Goal: Information Seeking & Learning: Learn about a topic

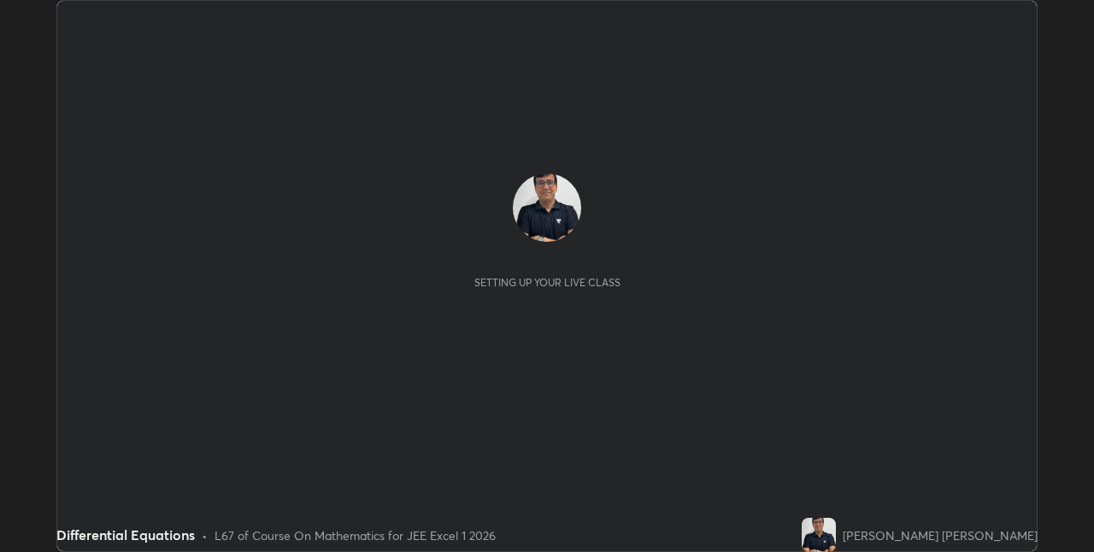
scroll to position [552, 1094]
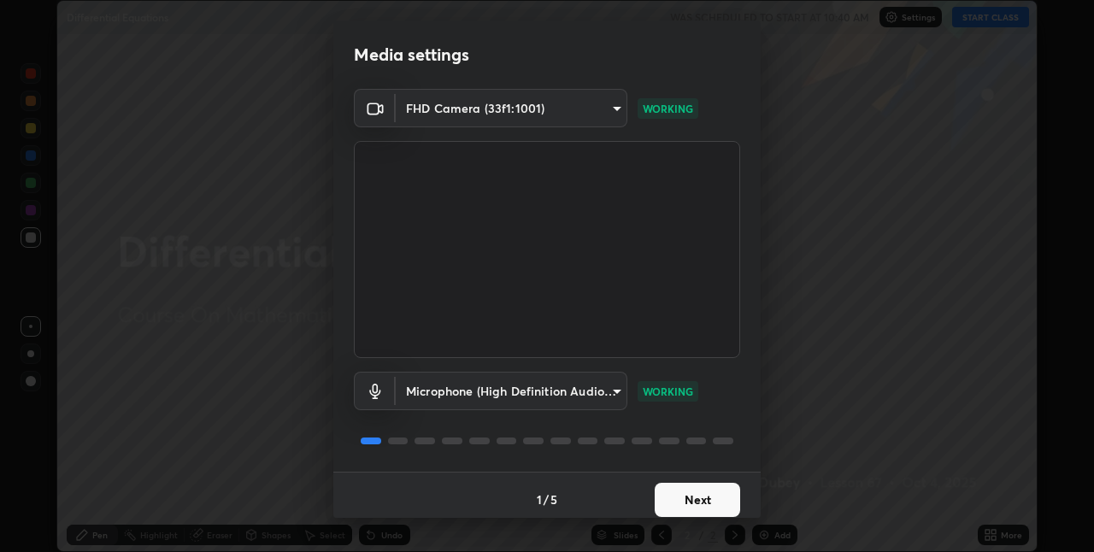
click at [691, 499] on button "Next" at bounding box center [697, 500] width 85 height 34
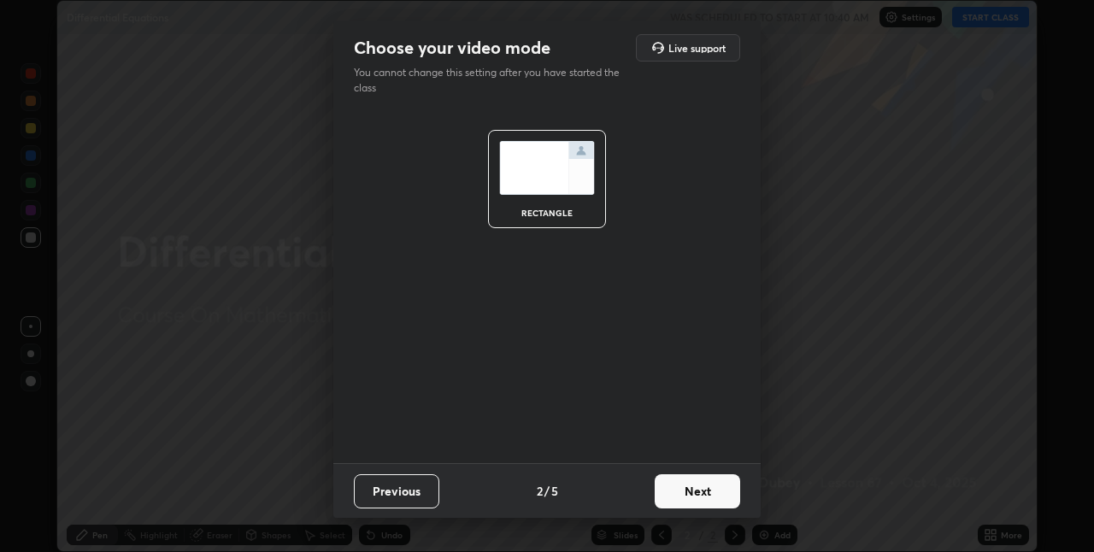
click at [691, 499] on button "Next" at bounding box center [697, 492] width 85 height 34
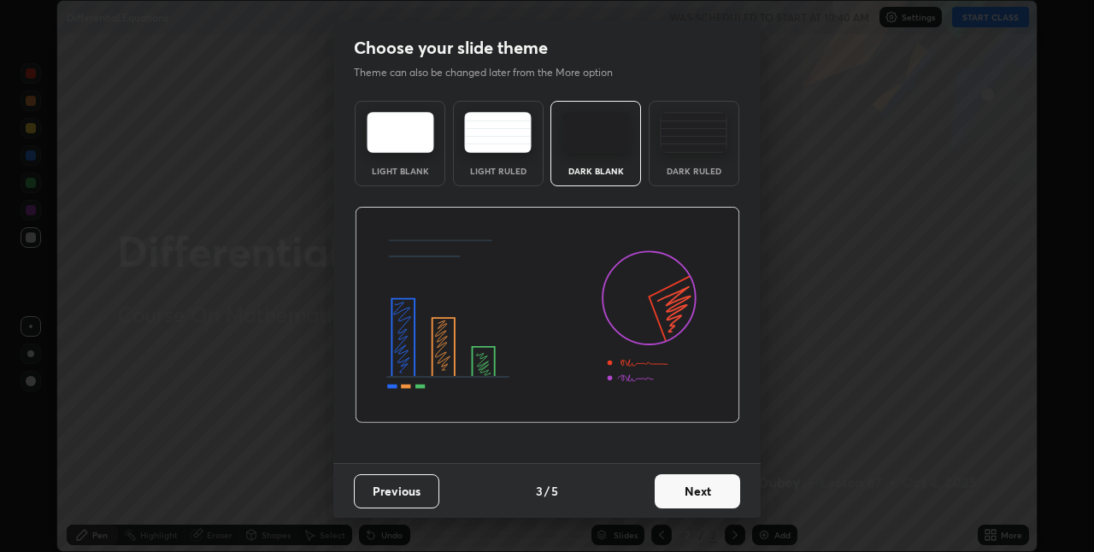
click at [691, 499] on button "Next" at bounding box center [697, 492] width 85 height 34
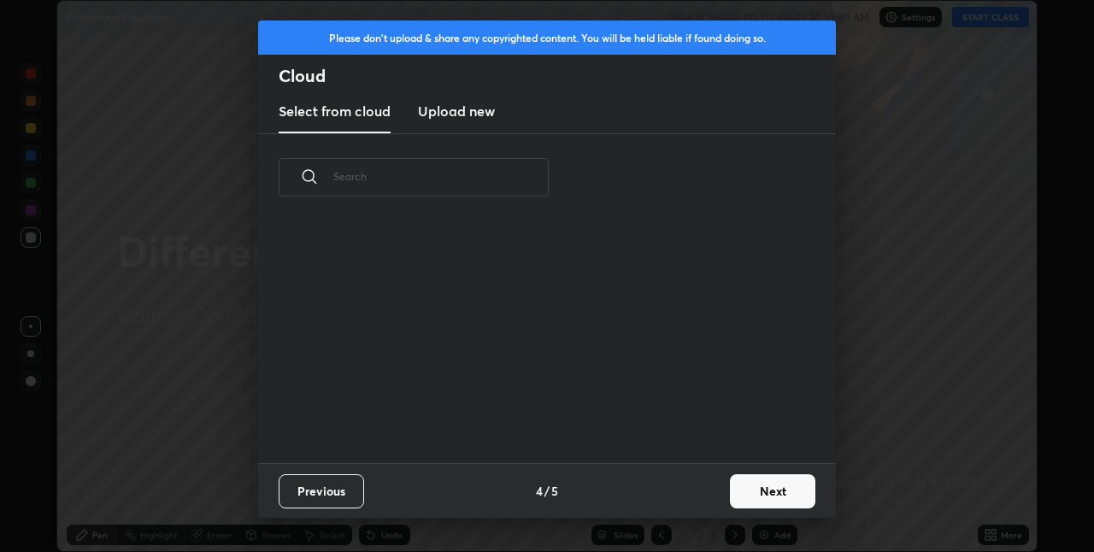
click at [691, 499] on div "Previous 4 / 5 Next" at bounding box center [547, 490] width 578 height 55
click at [686, 498] on div "Previous 4 / 5 Next" at bounding box center [547, 490] width 578 height 55
click at [767, 488] on button "Next" at bounding box center [772, 492] width 85 height 34
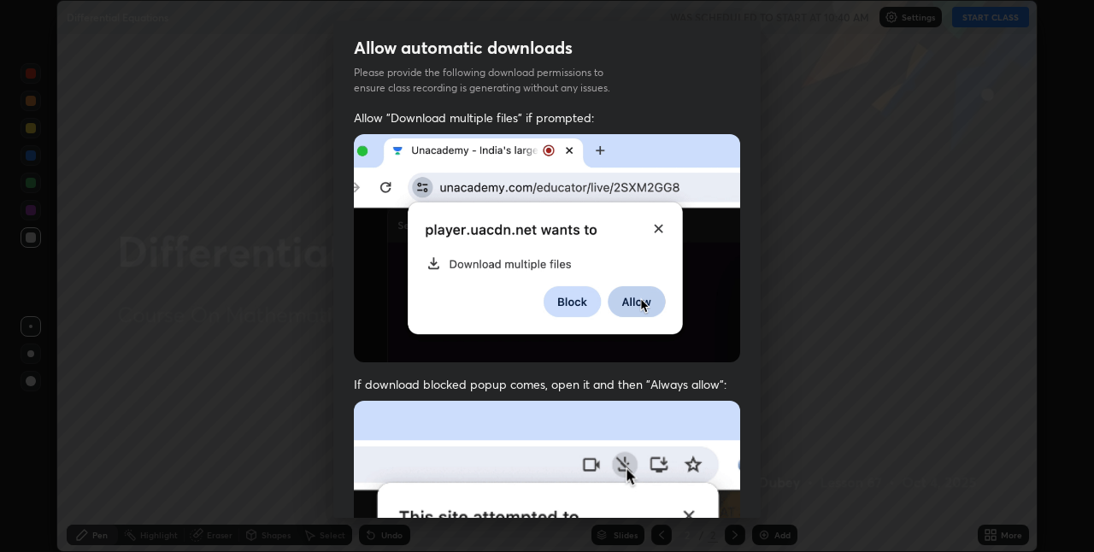
click at [767, 488] on div "Allow automatic downloads Please provide the following download permissions to …" at bounding box center [547, 276] width 1094 height 552
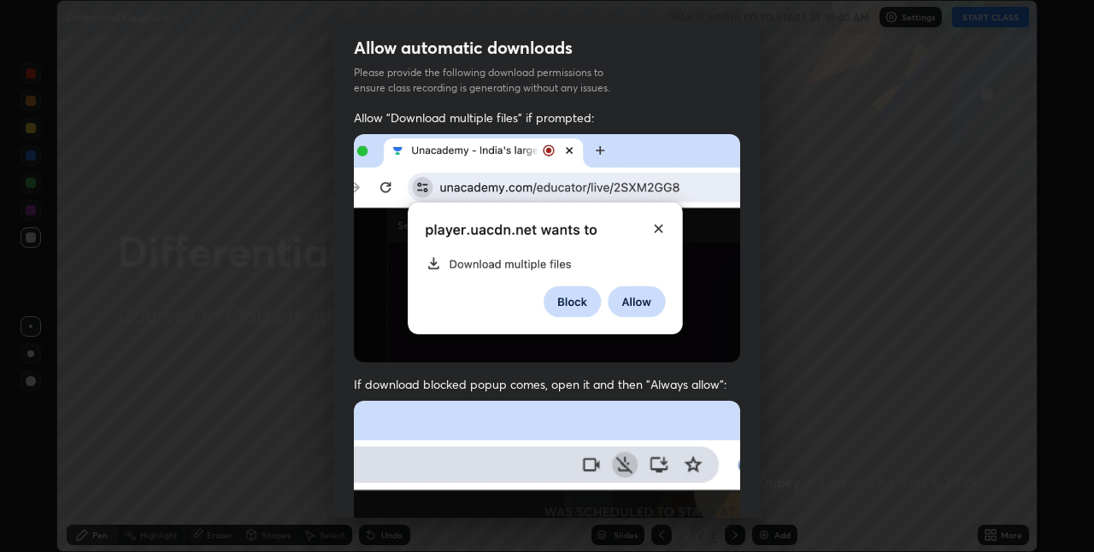
click at [771, 487] on div "Allow automatic downloads Please provide the following download permissions to …" at bounding box center [547, 276] width 1094 height 552
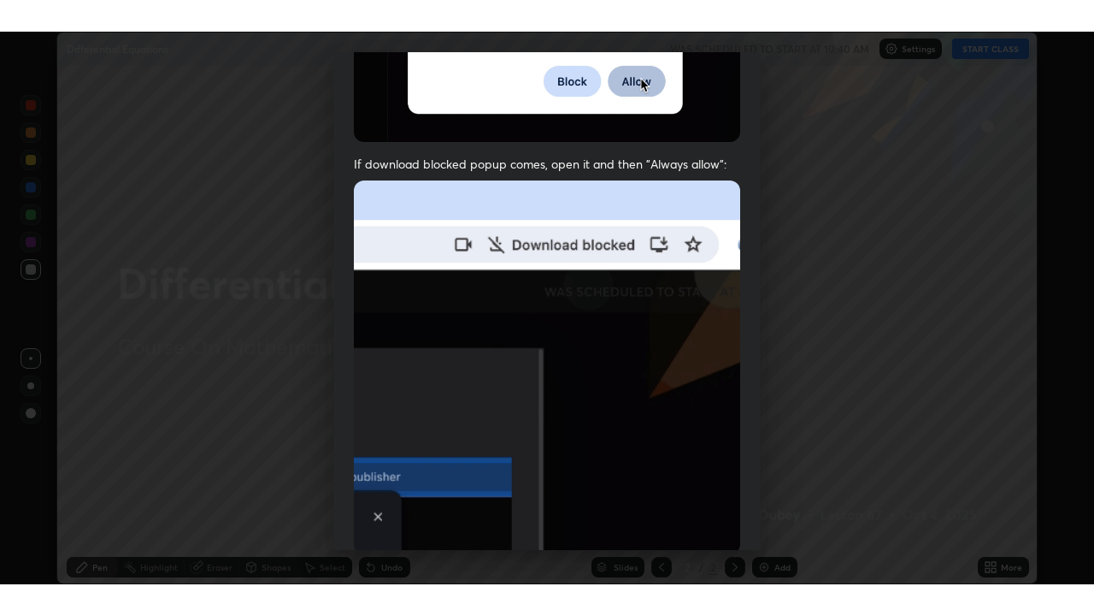
scroll to position [357, 0]
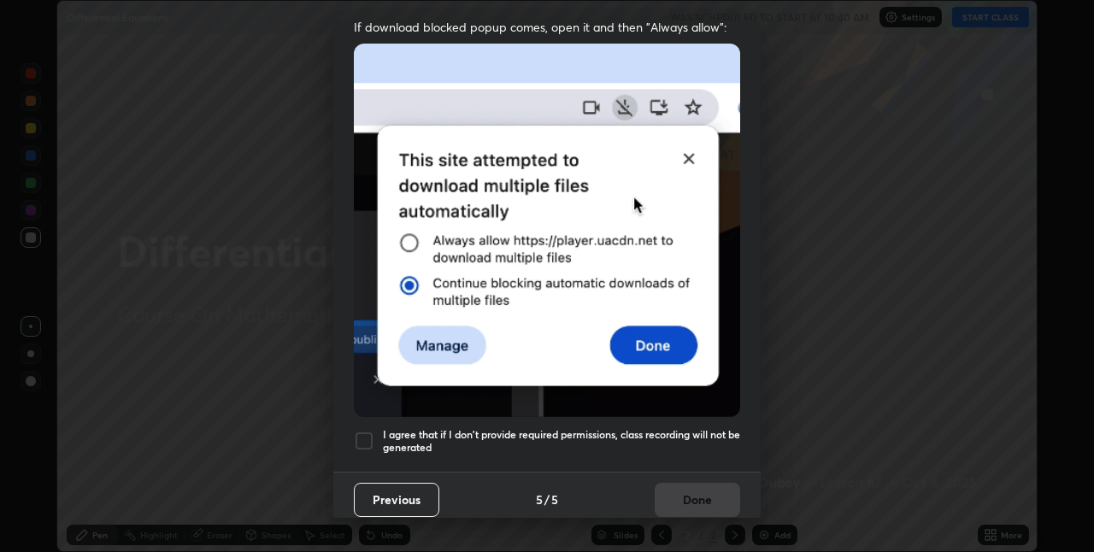
click at [383, 428] on h5 "I agree that if I don't provide required permissions, class recording will not …" at bounding box center [561, 441] width 357 height 27
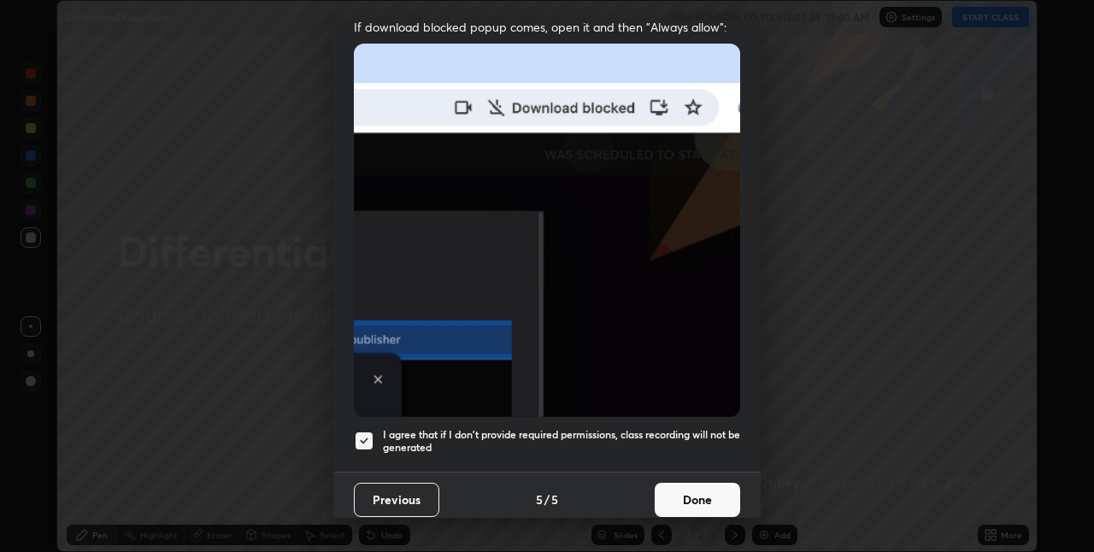
click at [695, 487] on button "Done" at bounding box center [697, 500] width 85 height 34
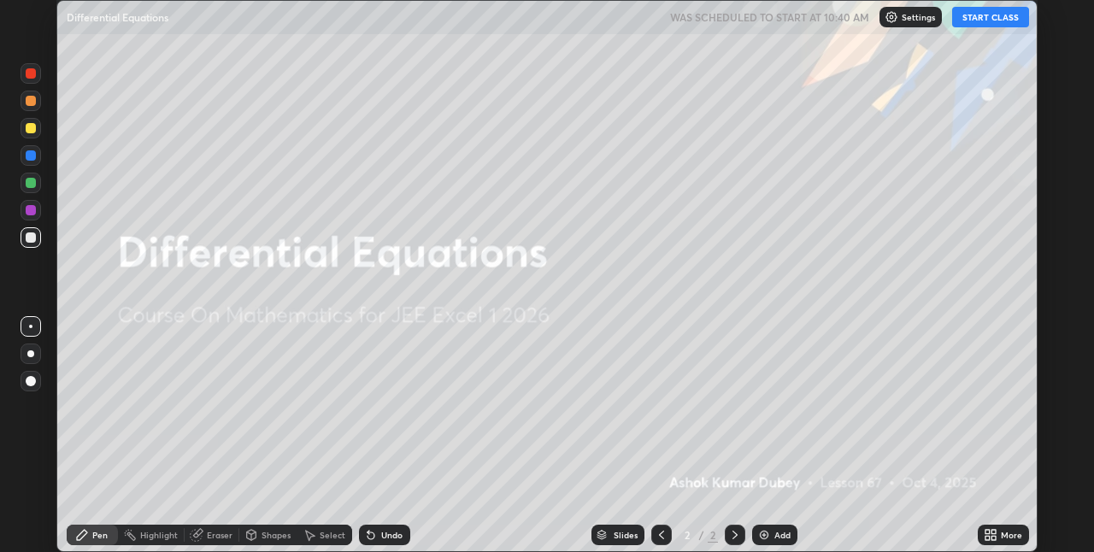
click at [734, 537] on icon at bounding box center [735, 535] width 14 height 14
click at [761, 531] on img at bounding box center [765, 535] width 14 height 14
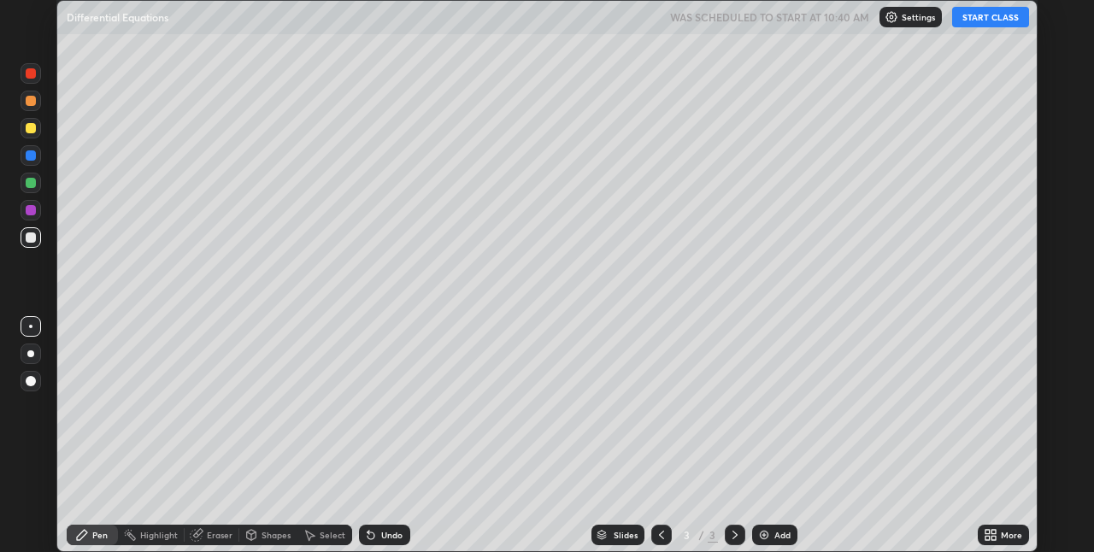
click at [976, 15] on button "START CLASS" at bounding box center [990, 17] width 77 height 21
click at [1011, 535] on div "More" at bounding box center [1011, 535] width 21 height 9
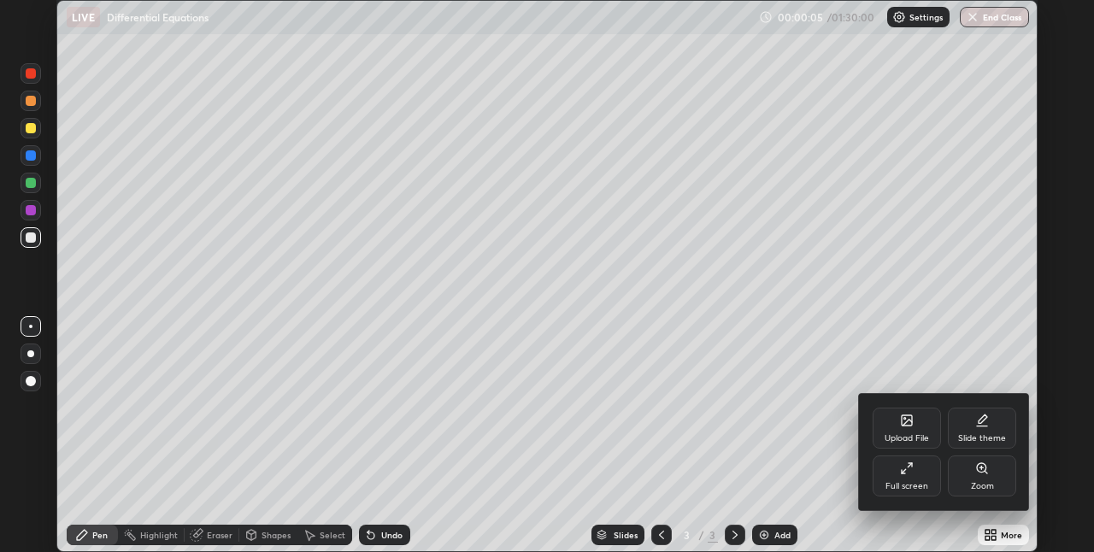
click at [913, 476] on div "Full screen" at bounding box center [907, 476] width 68 height 41
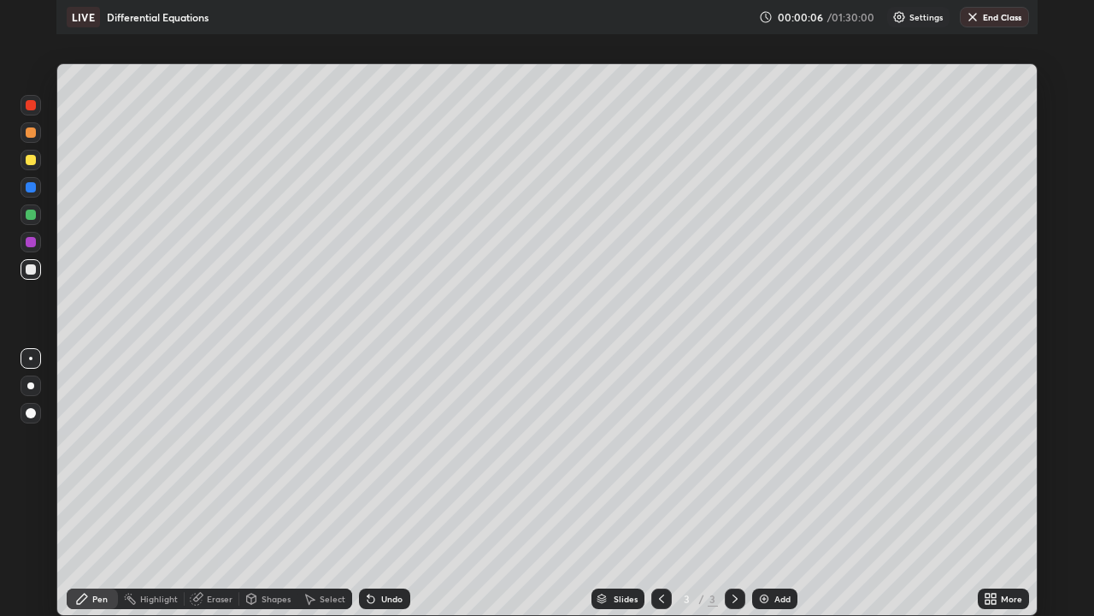
scroll to position [616, 1094]
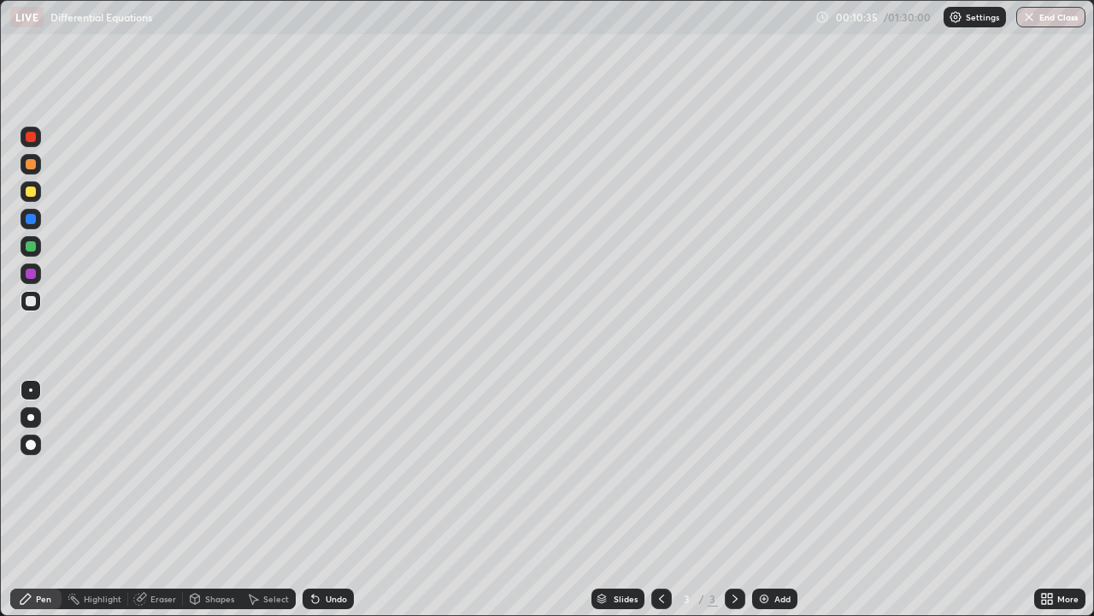
click at [732, 551] on icon at bounding box center [735, 599] width 14 height 14
click at [768, 551] on img at bounding box center [765, 599] width 14 height 14
click at [164, 551] on div "Eraser" at bounding box center [163, 598] width 26 height 9
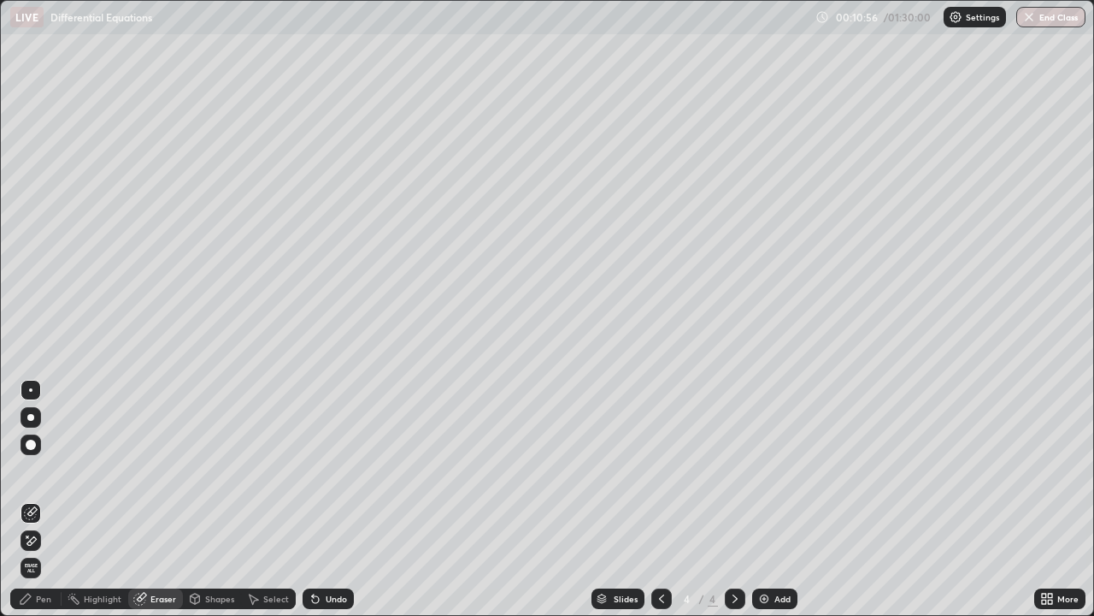
click at [40, 551] on div "Pen" at bounding box center [43, 598] width 15 height 9
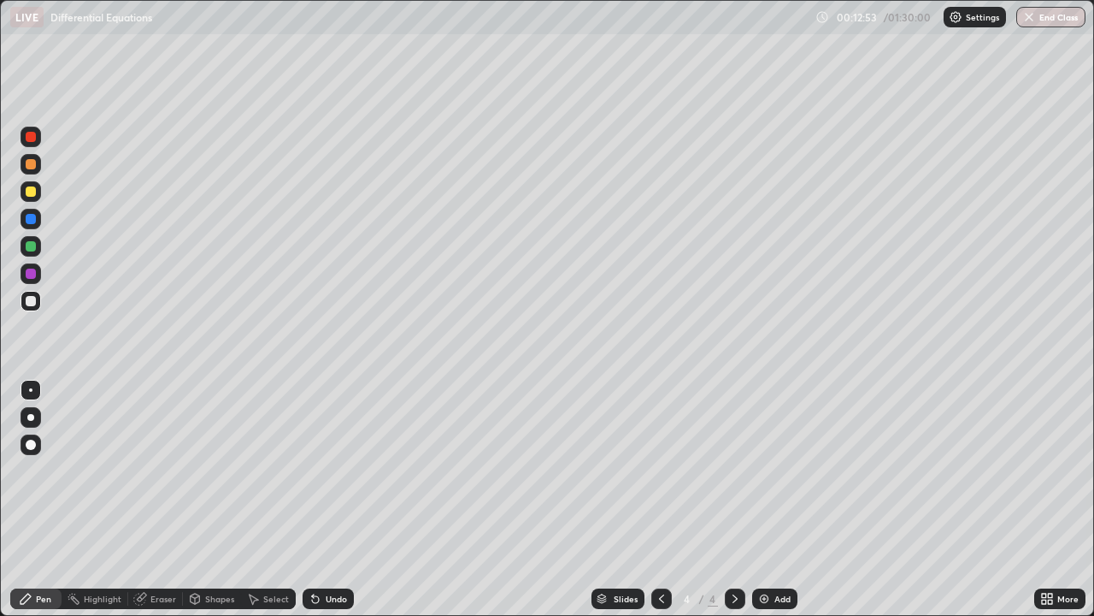
click at [156, 551] on div "Eraser" at bounding box center [155, 598] width 55 height 21
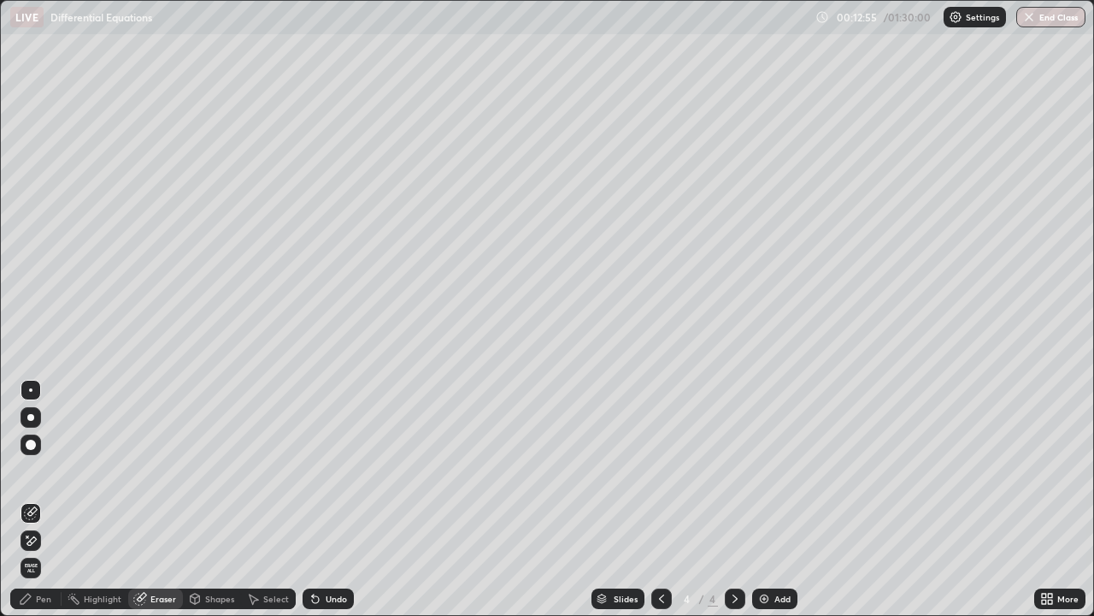
click at [40, 551] on div "Pen" at bounding box center [43, 598] width 15 height 9
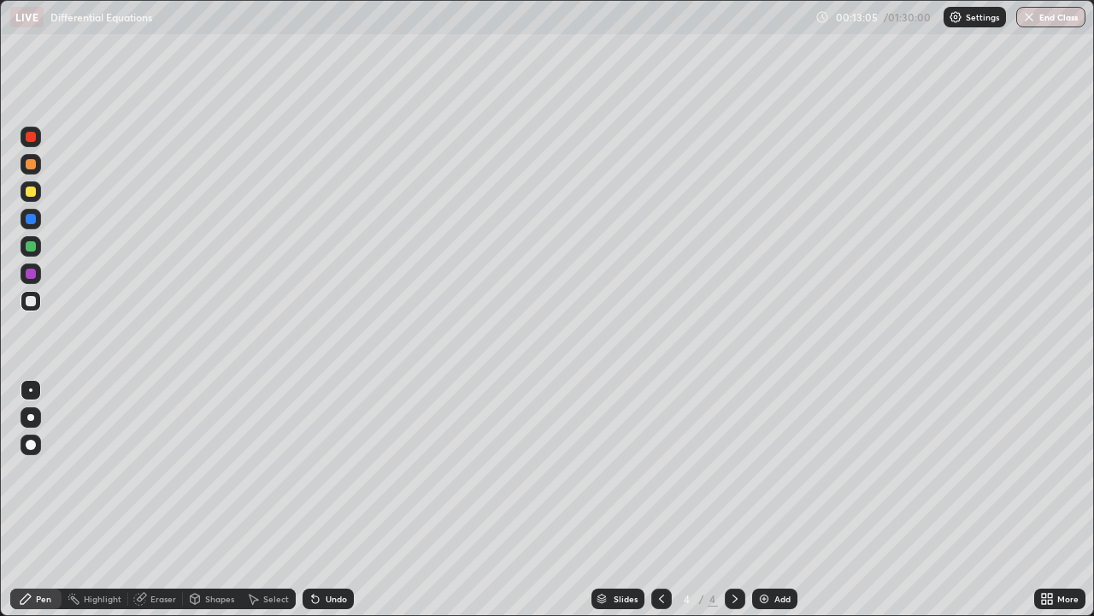
click at [656, 551] on div at bounding box center [662, 598] width 21 height 34
click at [663, 551] on icon at bounding box center [662, 599] width 14 height 14
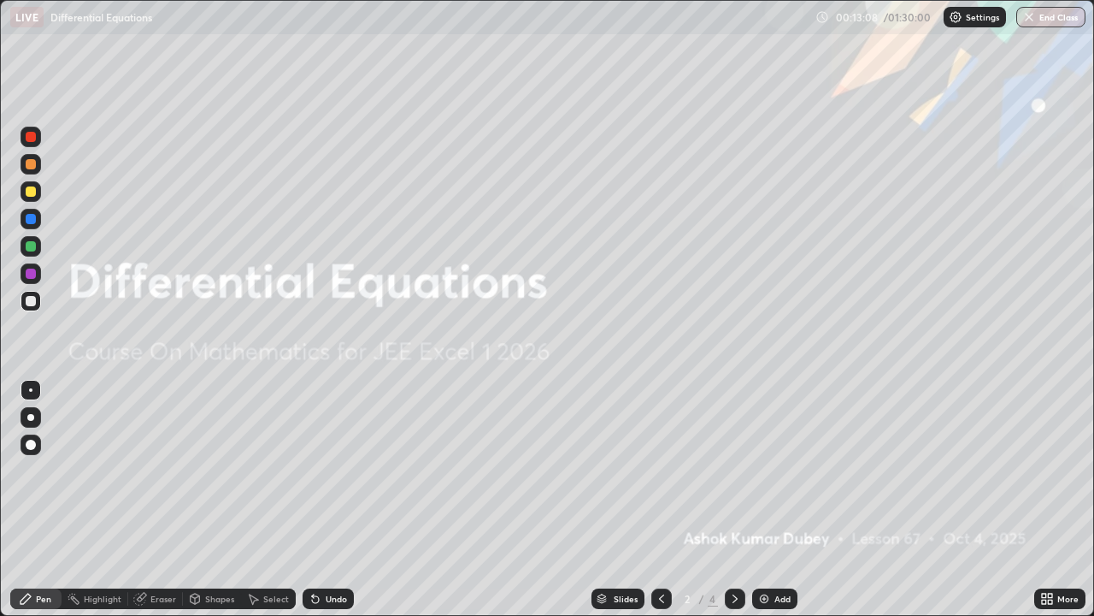
click at [733, 551] on icon at bounding box center [735, 599] width 14 height 14
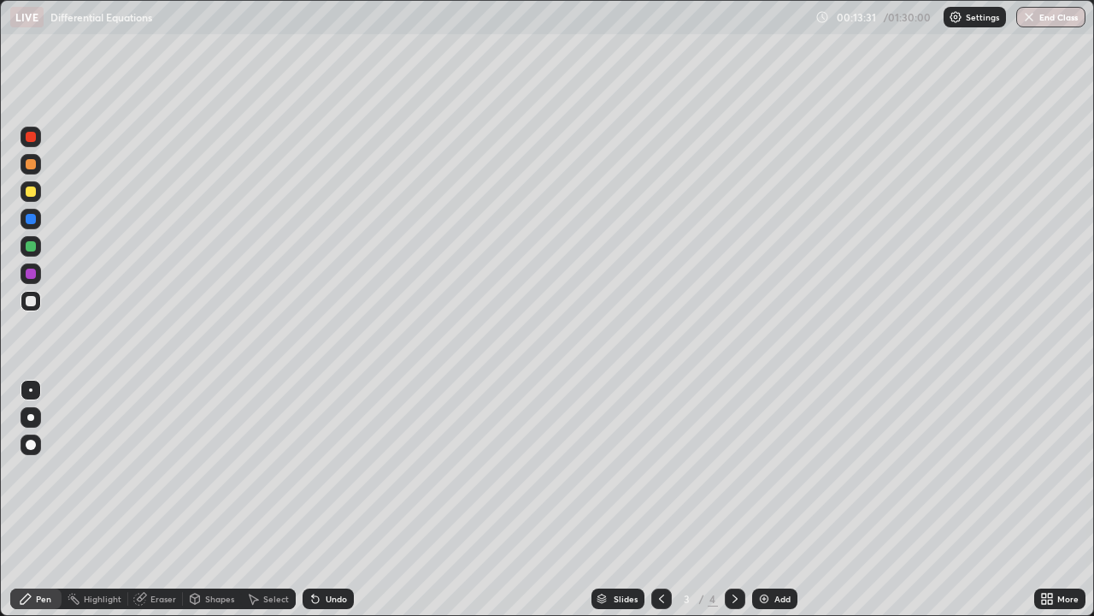
click at [657, 551] on icon at bounding box center [662, 599] width 14 height 14
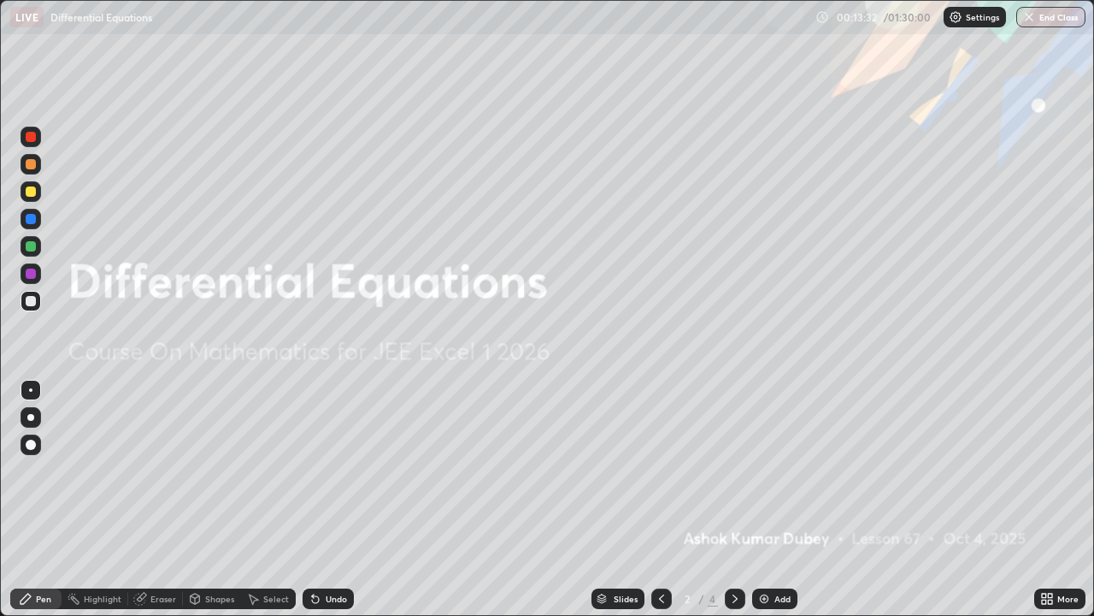
click at [740, 551] on icon at bounding box center [735, 599] width 14 height 14
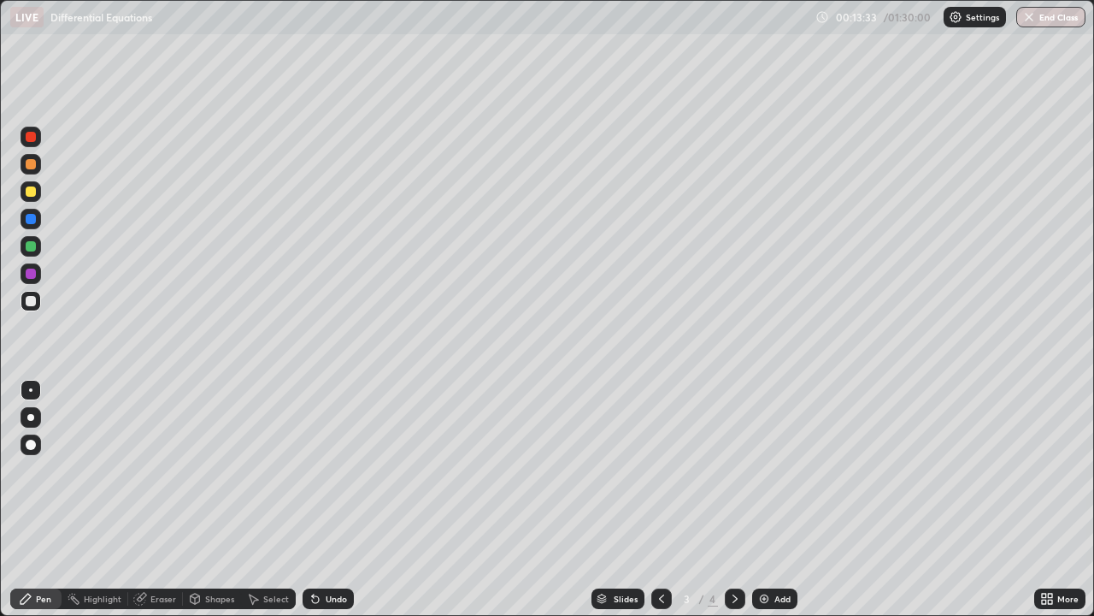
click at [739, 551] on icon at bounding box center [735, 599] width 14 height 14
click at [733, 551] on div at bounding box center [735, 598] width 21 height 21
click at [760, 551] on img at bounding box center [765, 599] width 14 height 14
click at [156, 551] on div "Eraser" at bounding box center [163, 598] width 26 height 9
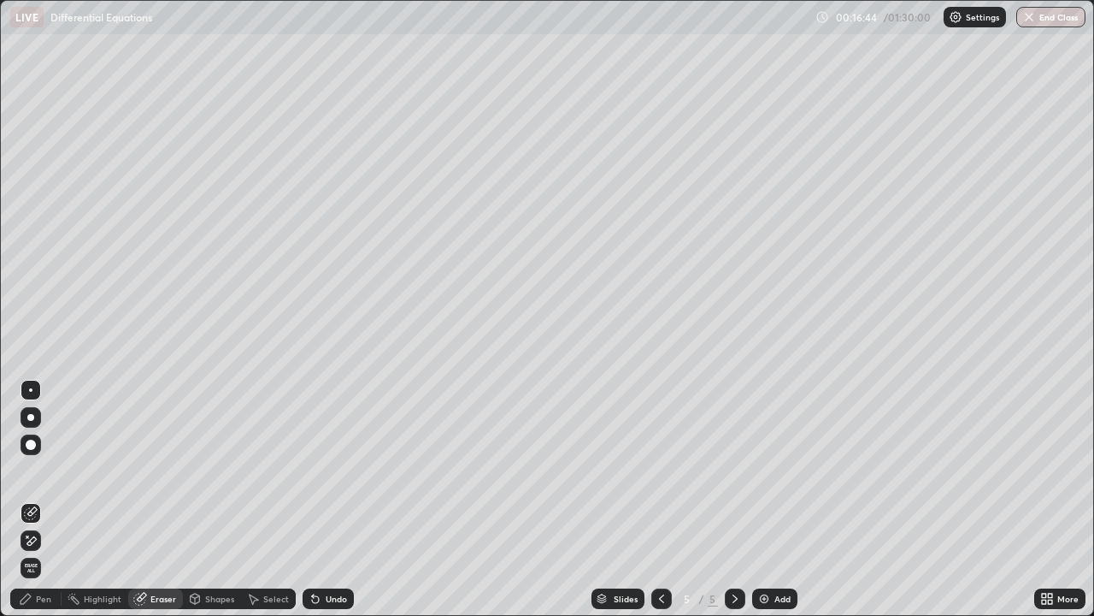
click at [46, 551] on div "Pen" at bounding box center [43, 598] width 15 height 9
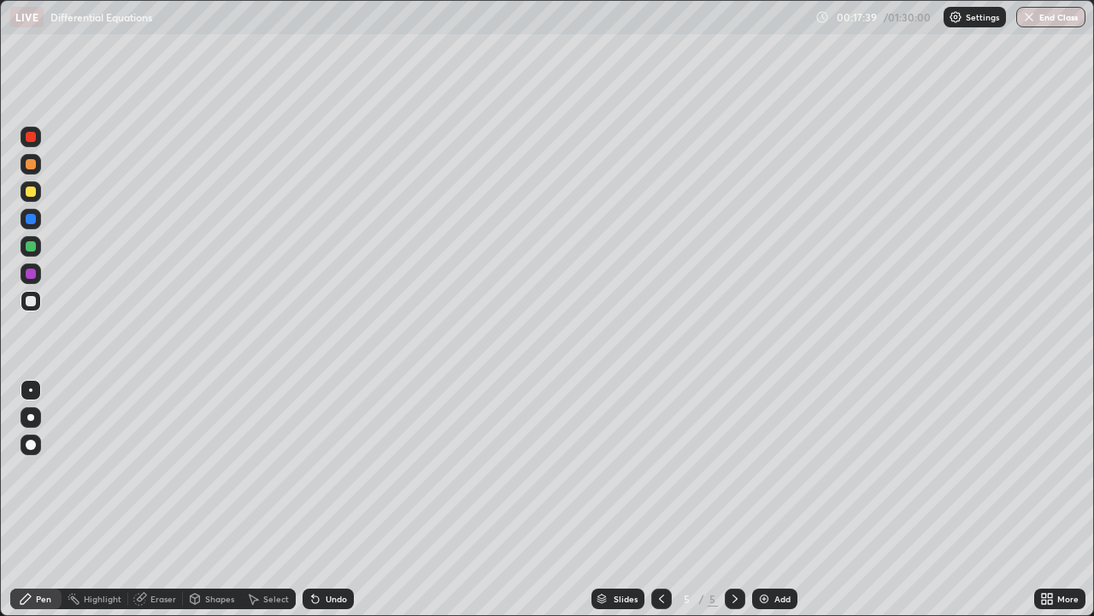
click at [162, 551] on div "Eraser" at bounding box center [163, 598] width 26 height 9
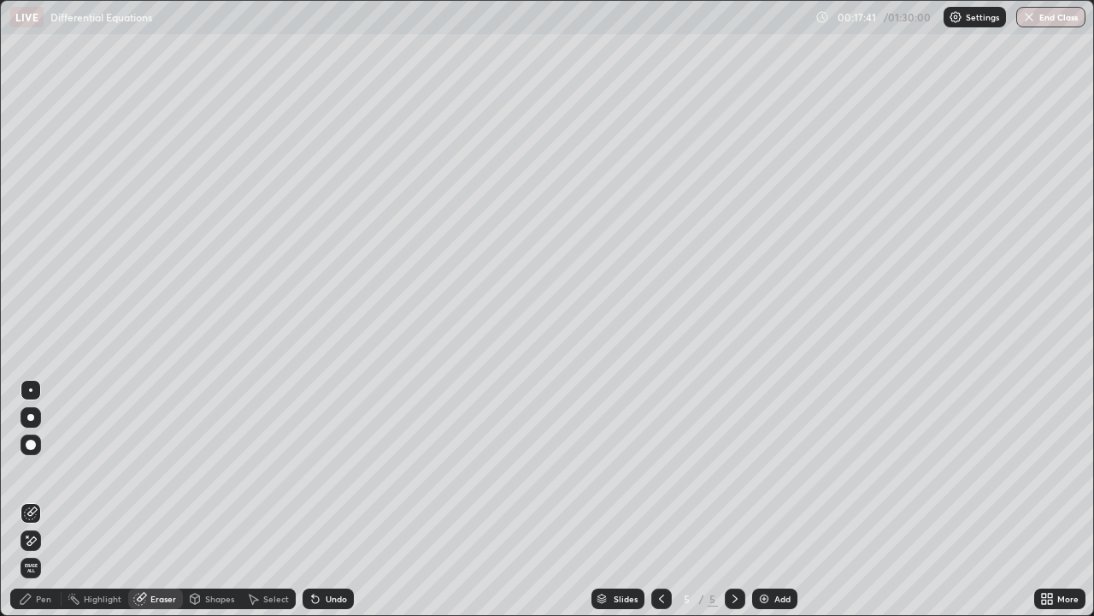
click at [44, 551] on div "Pen" at bounding box center [43, 598] width 15 height 9
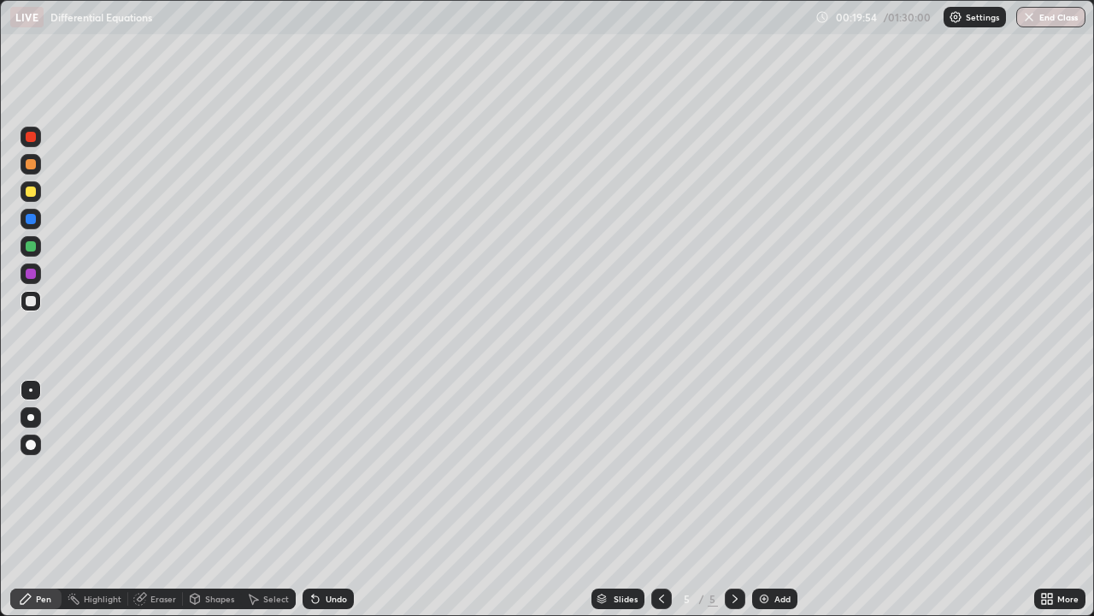
click at [28, 190] on div at bounding box center [31, 191] width 10 height 10
click at [737, 551] on icon at bounding box center [735, 599] width 14 height 14
click at [762, 551] on img at bounding box center [765, 599] width 14 height 14
click at [740, 551] on div at bounding box center [735, 598] width 21 height 21
click at [758, 551] on img at bounding box center [765, 599] width 14 height 14
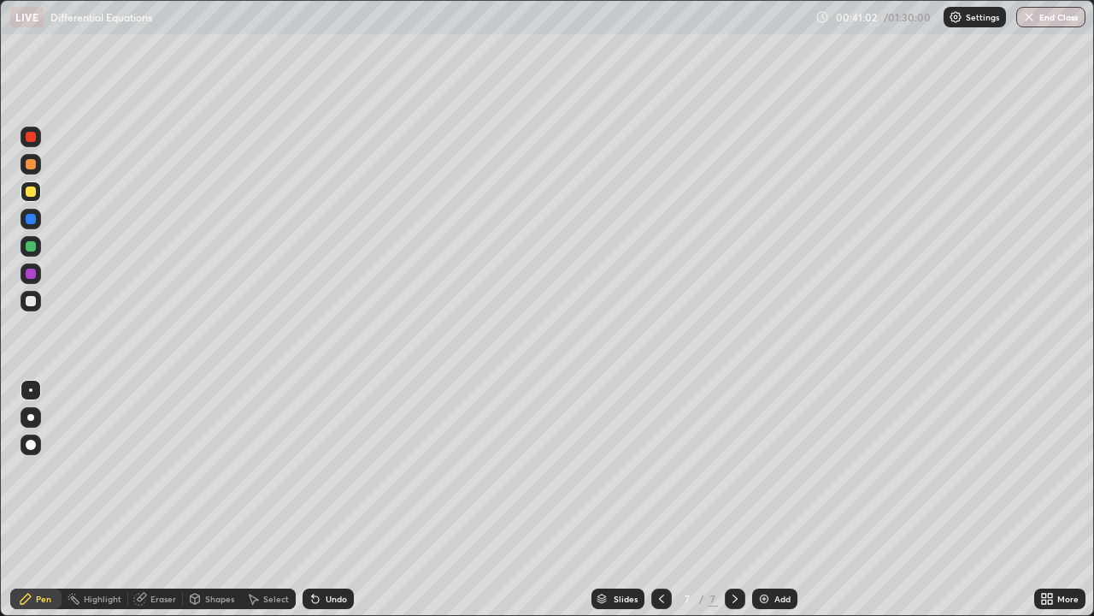
click at [30, 271] on div at bounding box center [31, 273] width 10 height 10
click at [29, 298] on div at bounding box center [31, 301] width 10 height 10
click at [170, 551] on div "Eraser" at bounding box center [155, 598] width 55 height 21
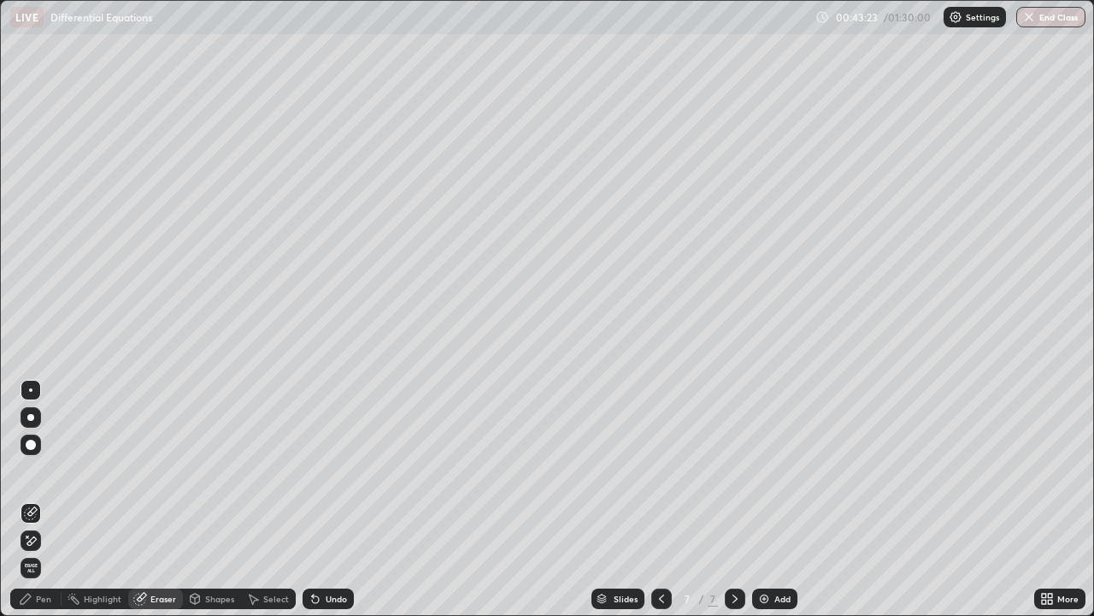
click at [46, 551] on div "Pen" at bounding box center [43, 598] width 15 height 9
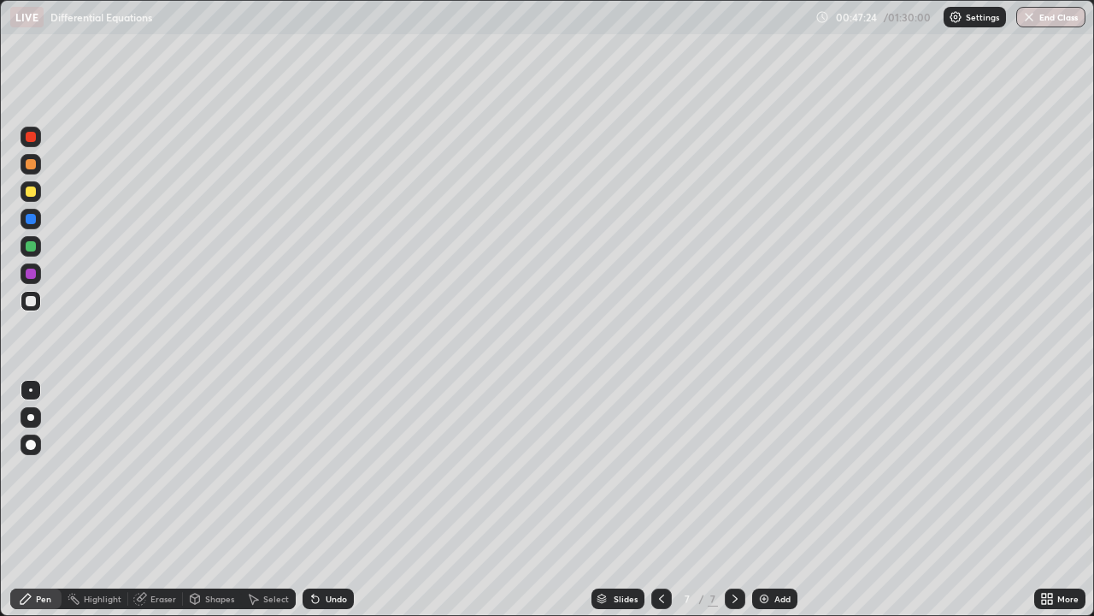
click at [161, 551] on div "Eraser" at bounding box center [155, 598] width 55 height 21
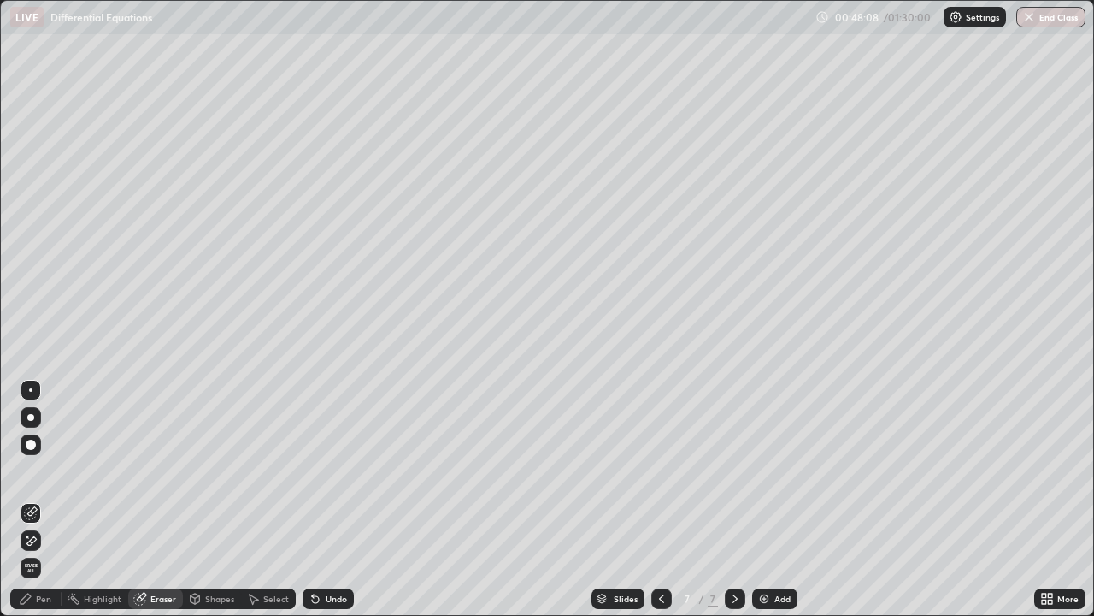
click at [44, 551] on div "Pen" at bounding box center [43, 598] width 15 height 9
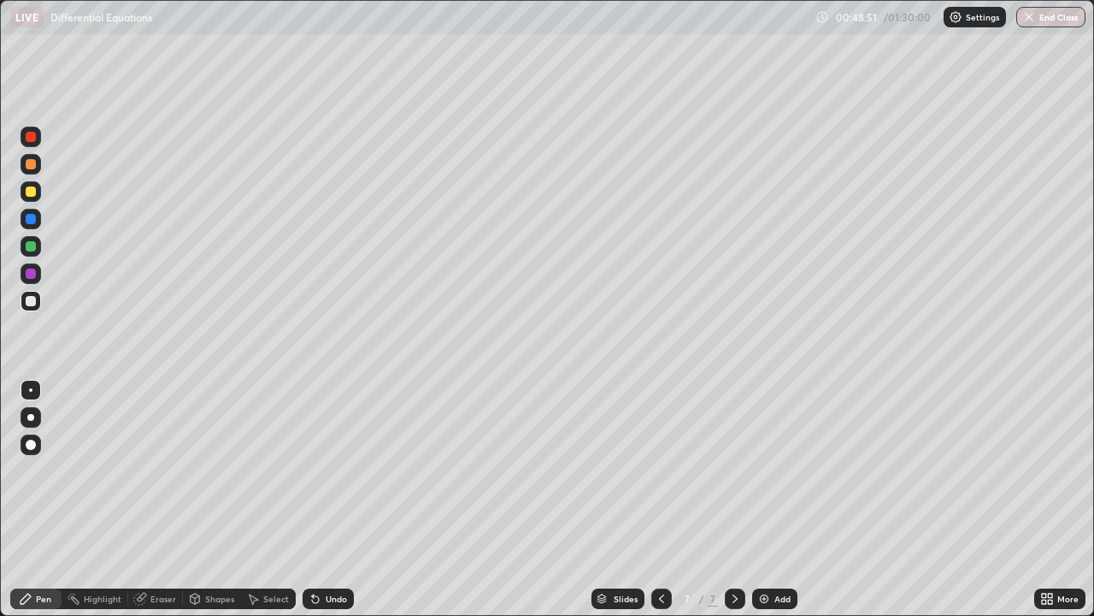
click at [158, 551] on div "Eraser" at bounding box center [163, 598] width 26 height 9
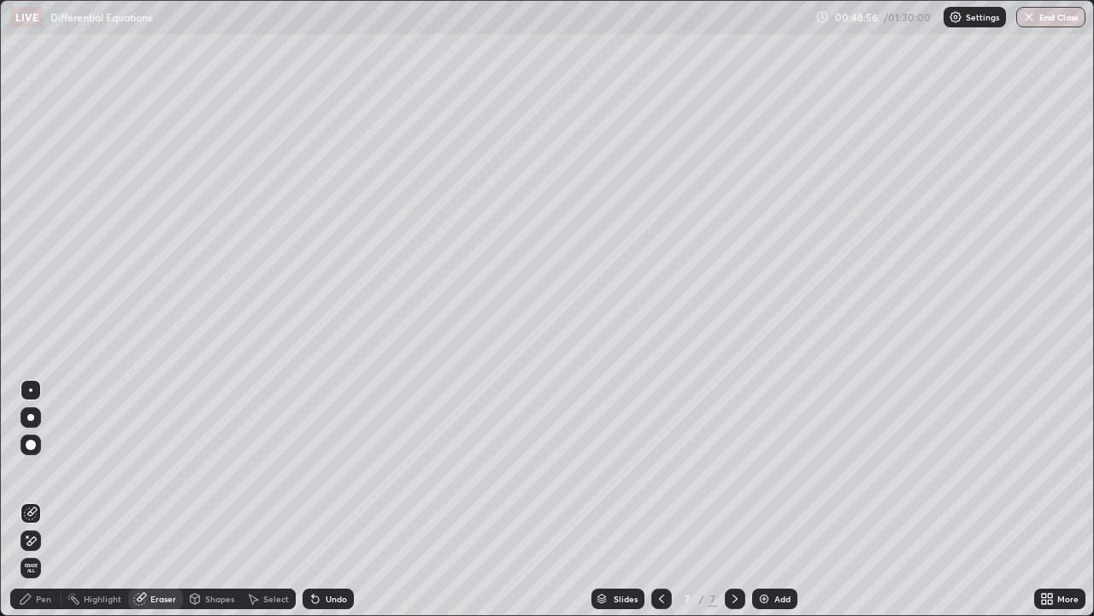
click at [45, 551] on div "Pen" at bounding box center [43, 598] width 15 height 9
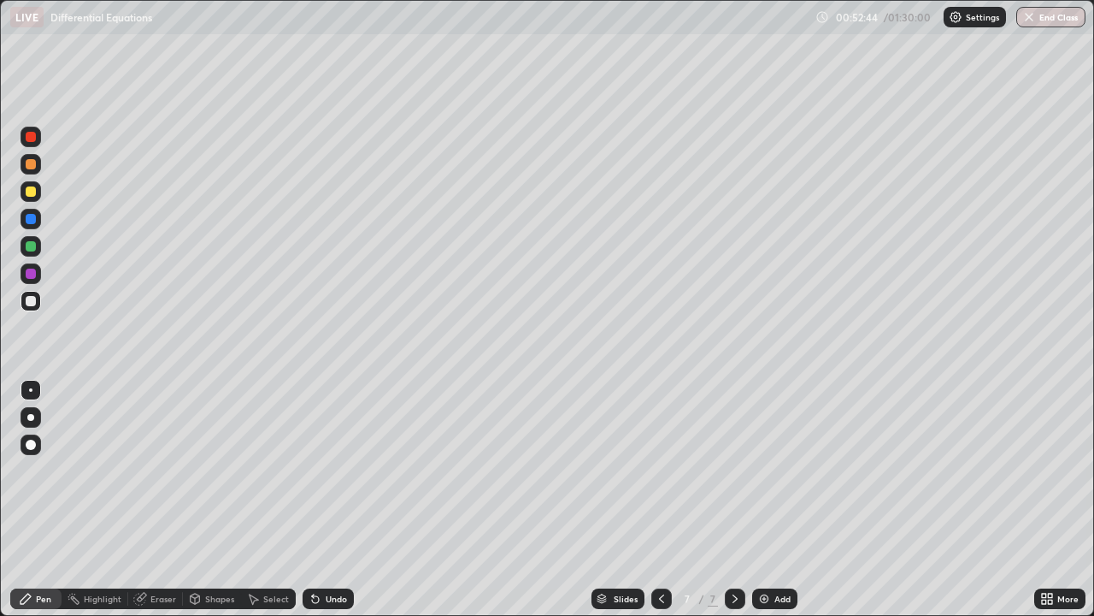
click at [160, 551] on div "Eraser" at bounding box center [163, 598] width 26 height 9
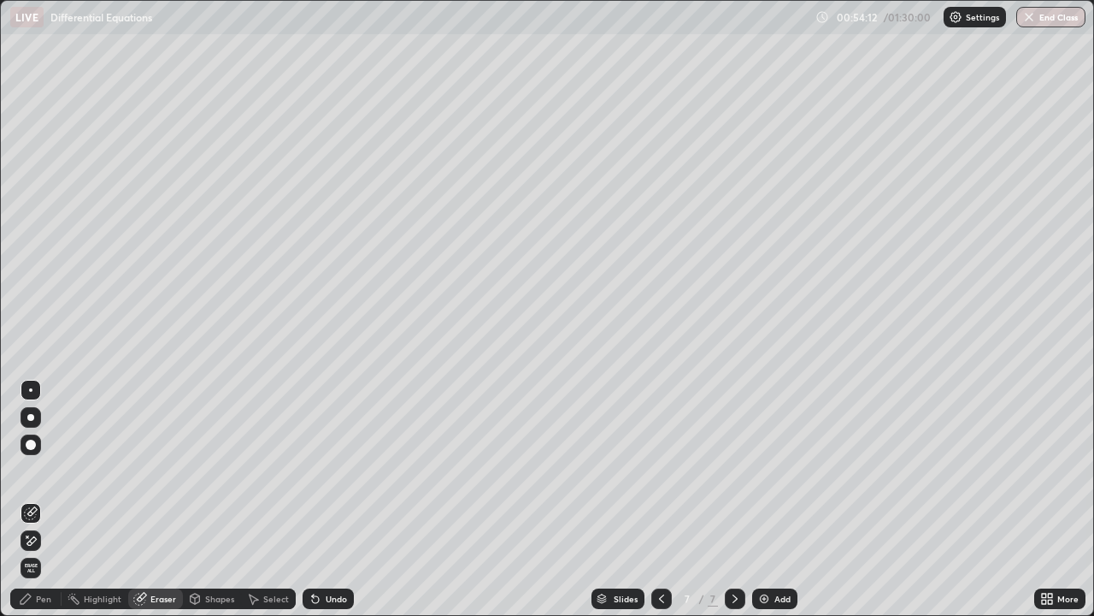
click at [44, 551] on div "Pen" at bounding box center [43, 598] width 15 height 9
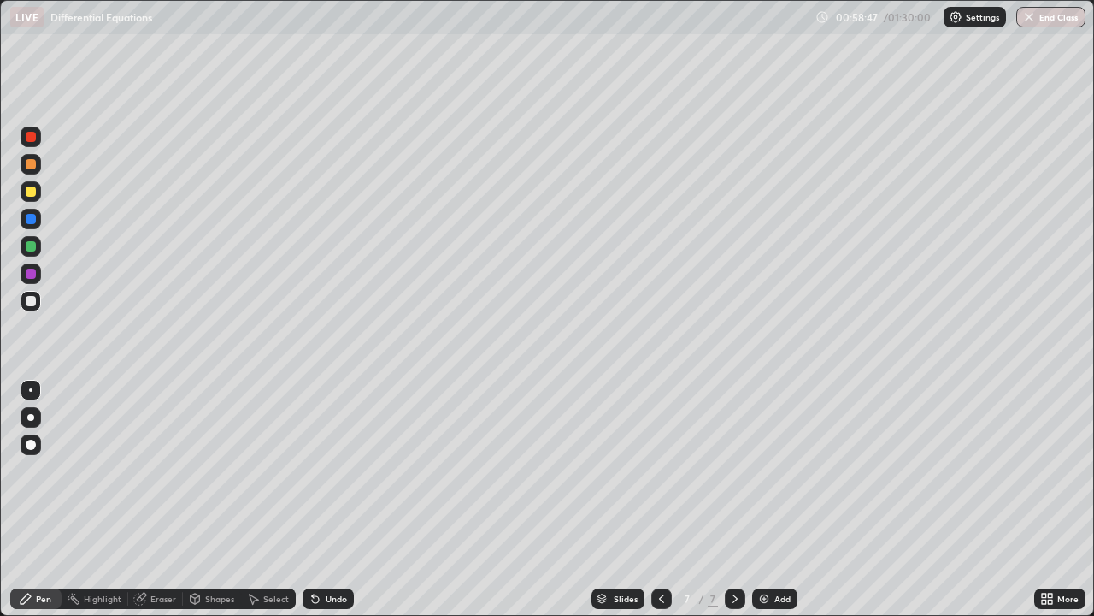
click at [737, 551] on icon at bounding box center [735, 599] width 14 height 14
click at [763, 551] on img at bounding box center [765, 599] width 14 height 14
click at [732, 551] on div at bounding box center [735, 598] width 21 height 21
click at [738, 551] on icon at bounding box center [735, 599] width 14 height 14
click at [763, 551] on img at bounding box center [765, 599] width 14 height 14
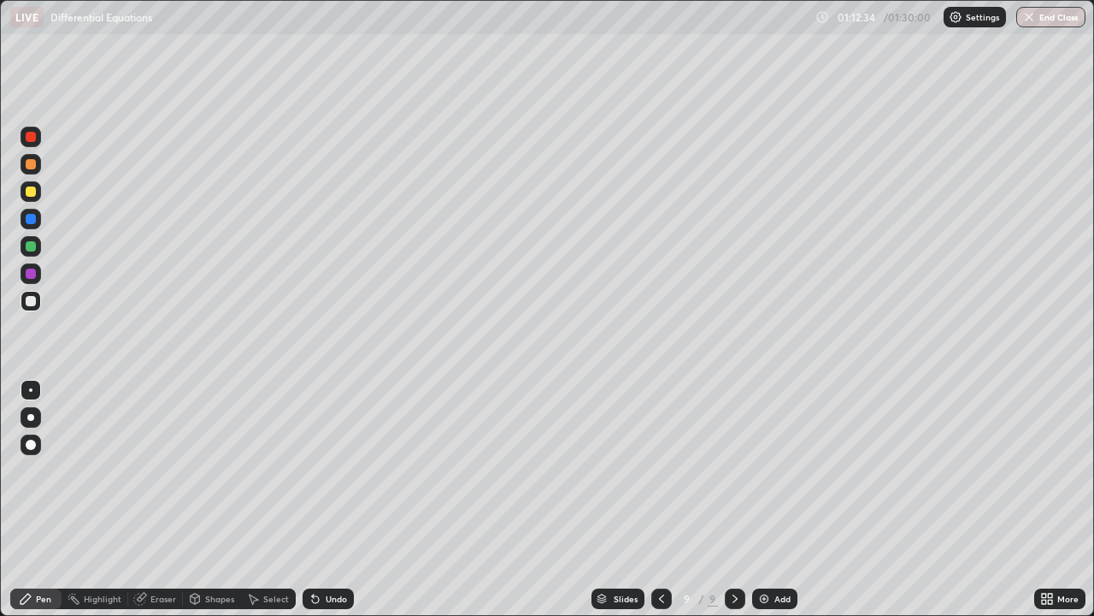
click at [31, 188] on div at bounding box center [31, 191] width 10 height 10
click at [736, 551] on icon at bounding box center [735, 599] width 14 height 14
click at [763, 551] on img at bounding box center [765, 599] width 14 height 14
click at [31, 245] on div at bounding box center [31, 246] width 10 height 10
click at [1059, 18] on button "End Class" at bounding box center [1052, 17] width 68 height 21
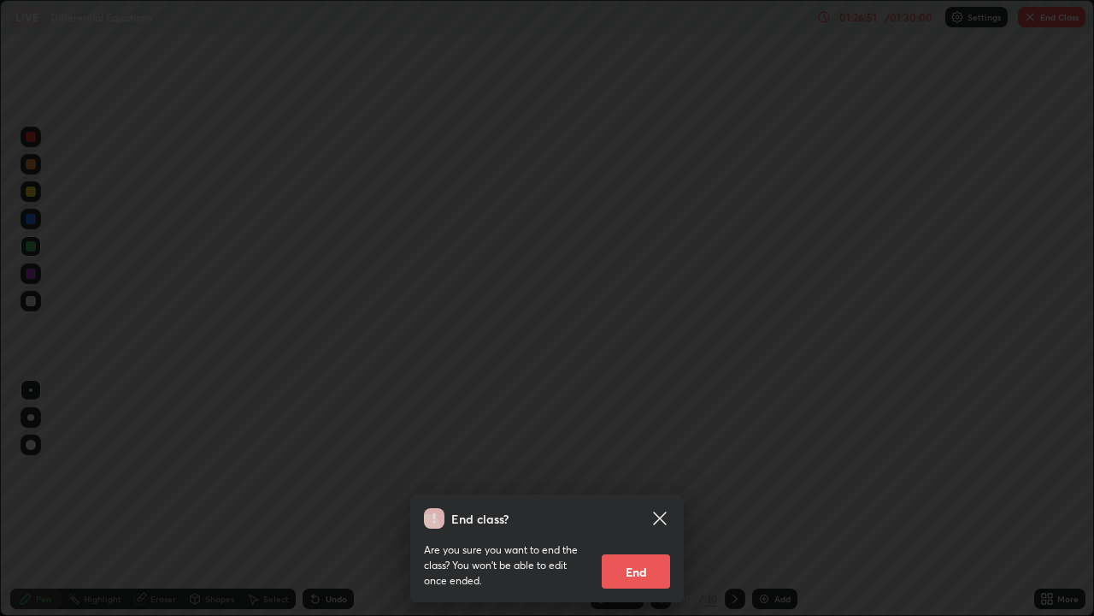
click at [637, 551] on button "End" at bounding box center [636, 571] width 68 height 34
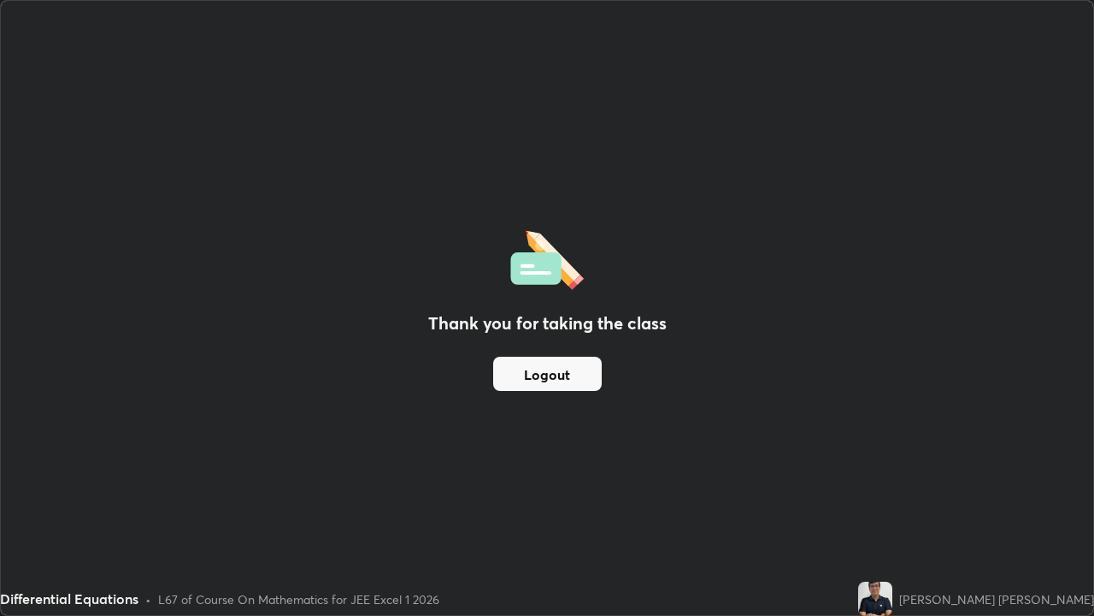
click at [542, 385] on button "Logout" at bounding box center [547, 374] width 109 height 34
